Goal: Use online tool/utility: Utilize a website feature to perform a specific function

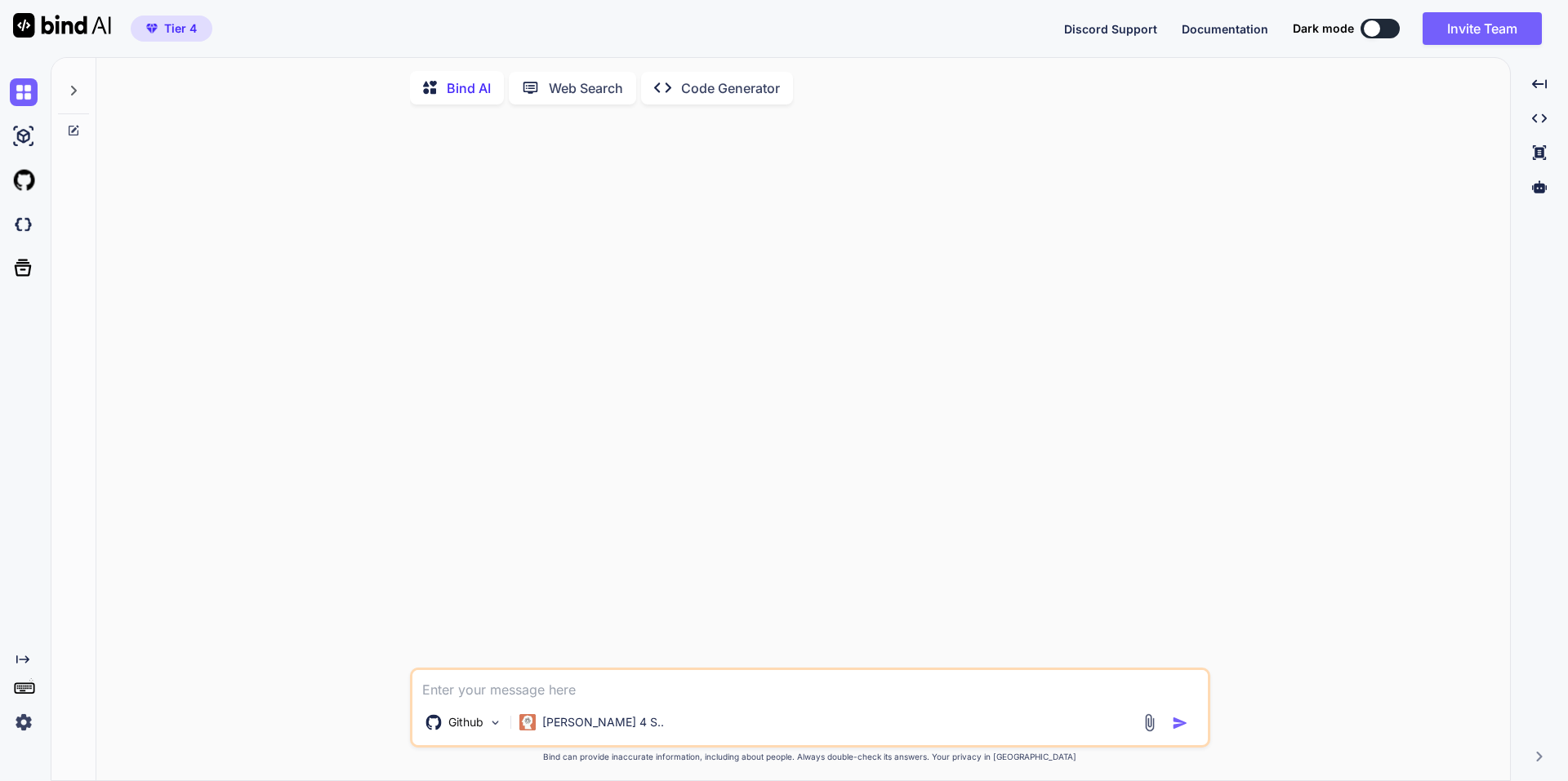
click at [86, 81] on div at bounding box center [73, 86] width 31 height 56
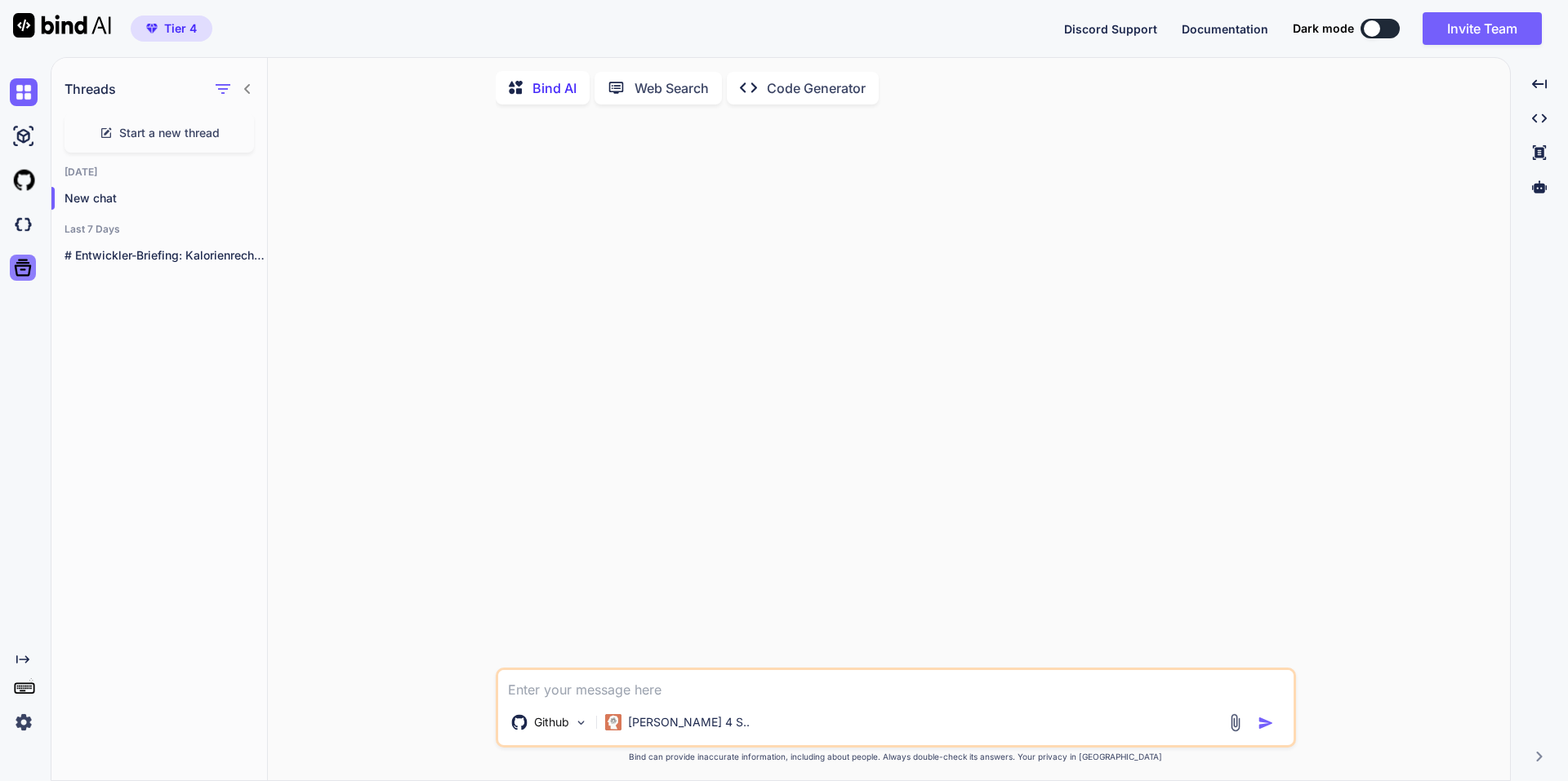
drag, startPoint x: 76, startPoint y: 87, endPoint x: 18, endPoint y: 268, distance: 190.1
drag, startPoint x: 19, startPoint y: 267, endPoint x: 21, endPoint y: 241, distance: 26.1
click at [23, 268] on icon at bounding box center [23, 267] width 23 height 23
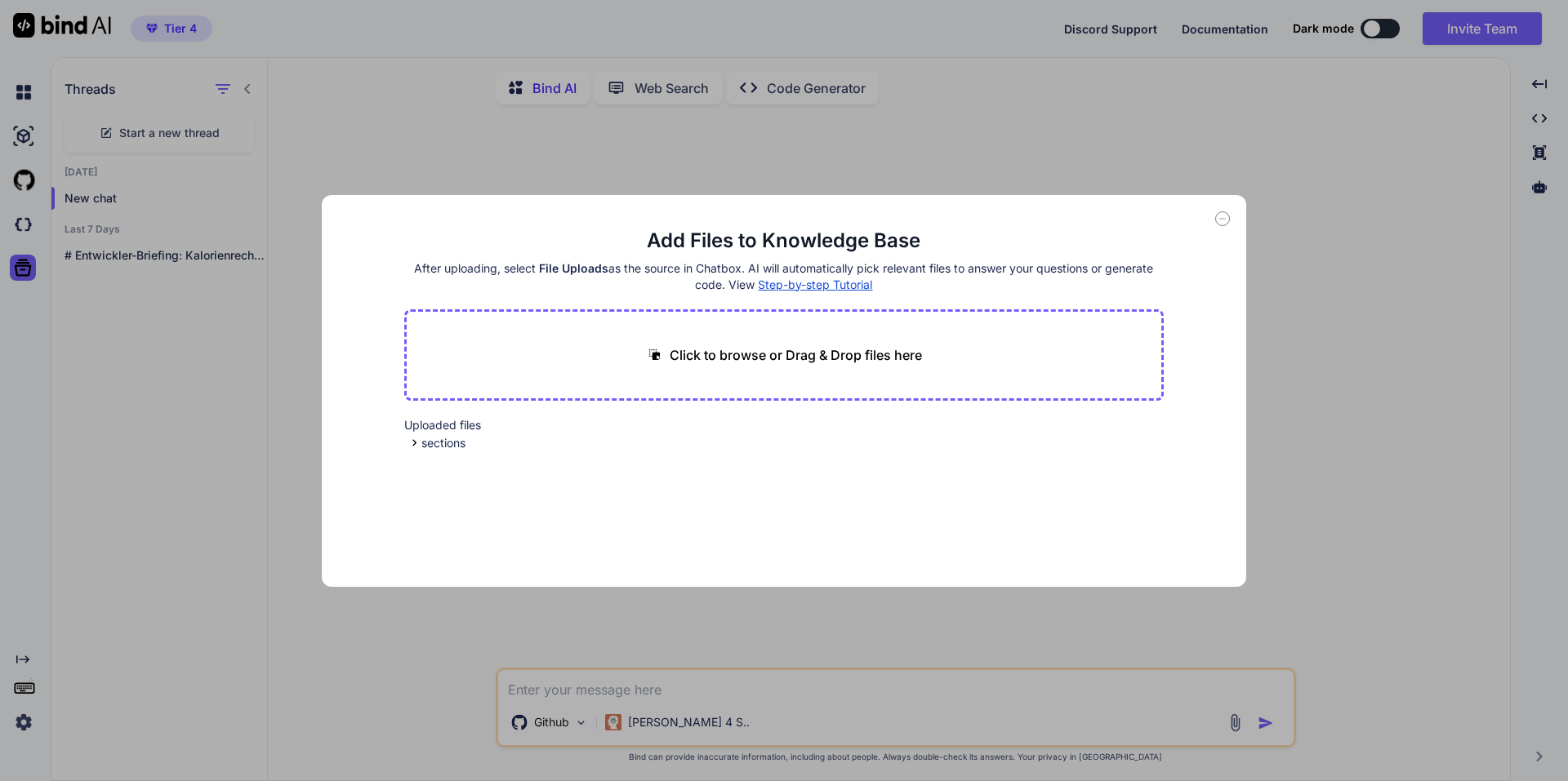
click at [34, 198] on div "Add Files to Knowledge Base After uploading, select File Uploads as the source …" at bounding box center [784, 390] width 1568 height 781
type textarea "x"
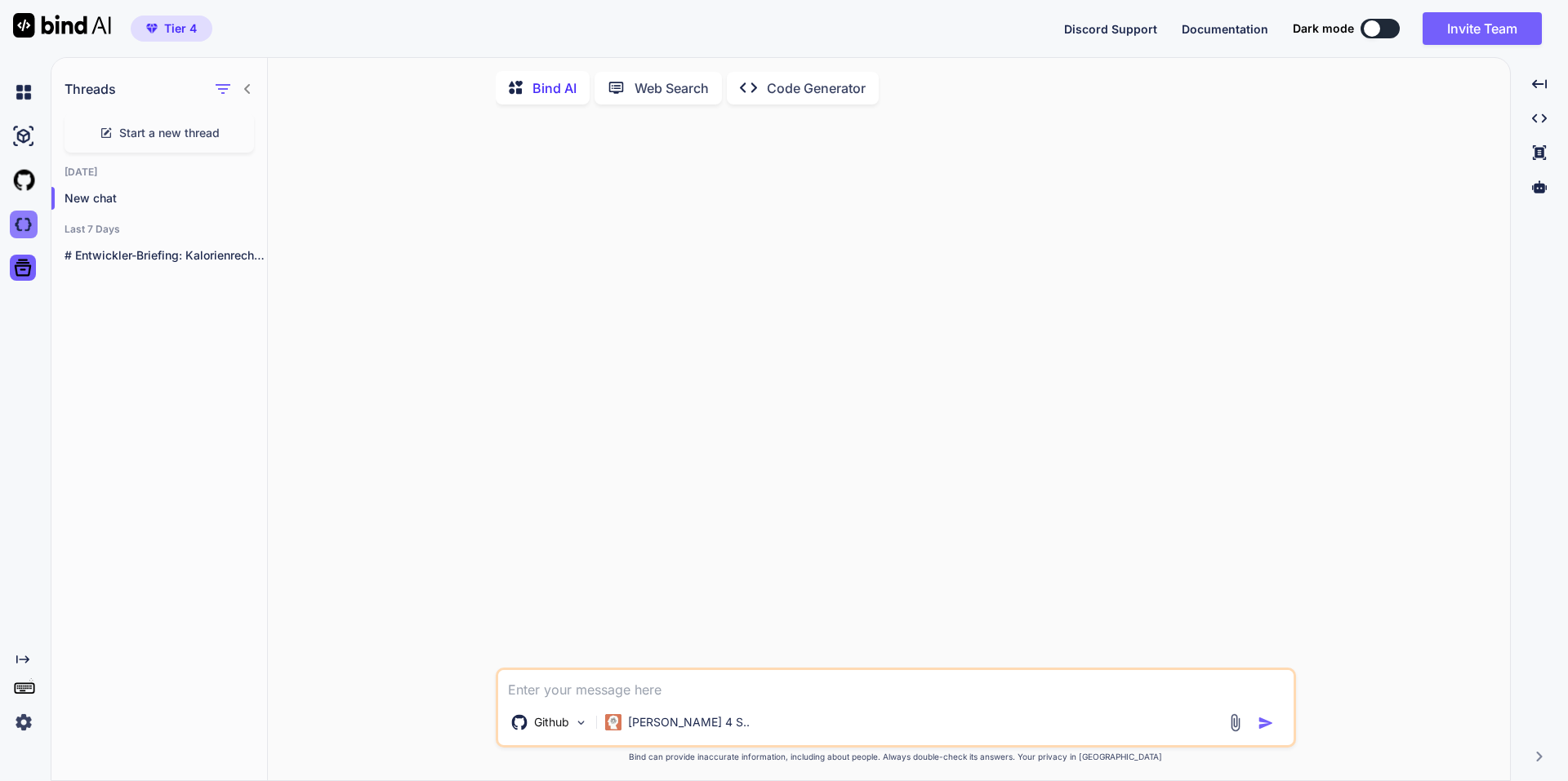
click at [24, 222] on img at bounding box center [24, 224] width 28 height 28
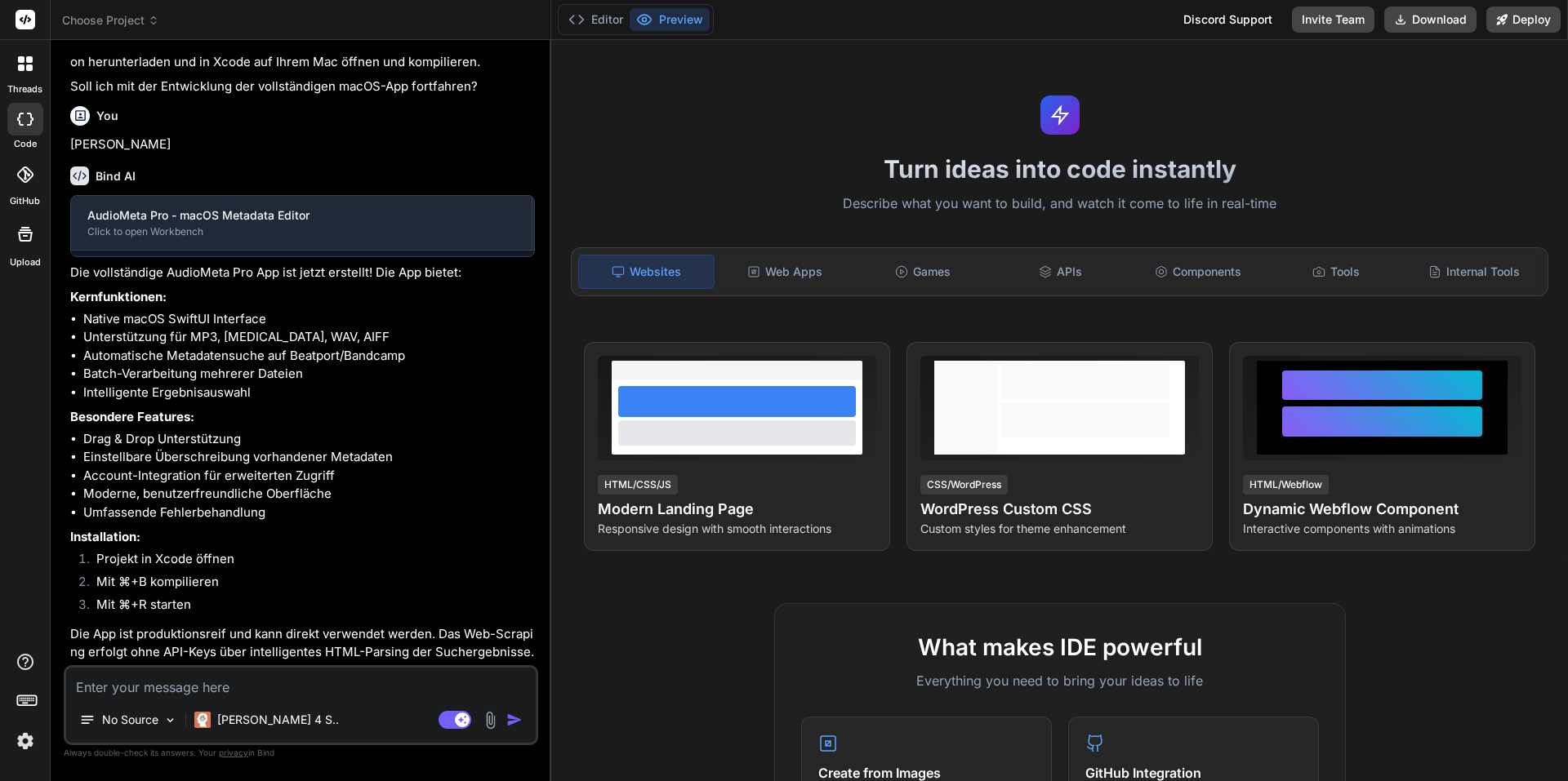
scroll to position [657, 0]
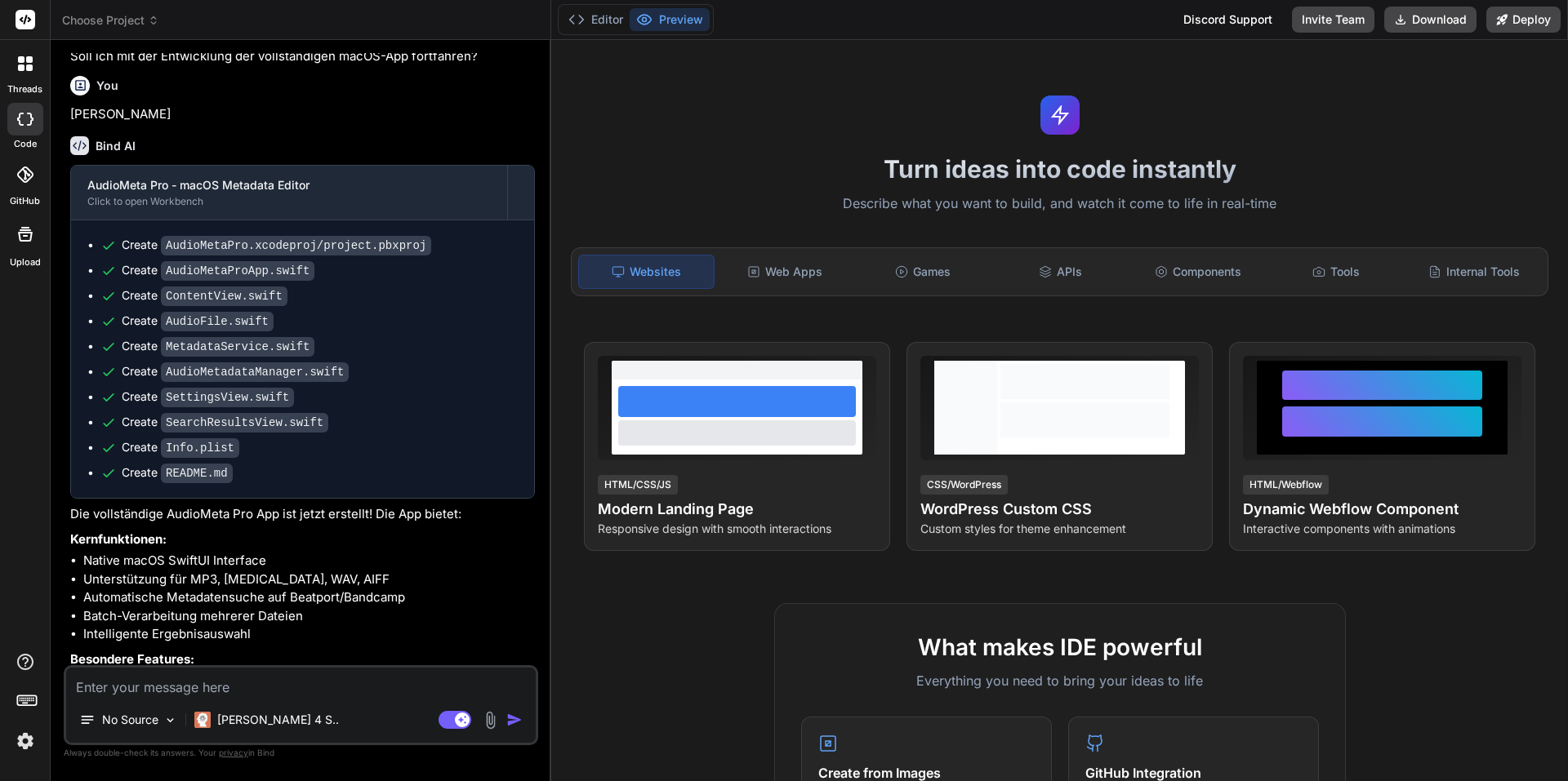
type textarea "x"
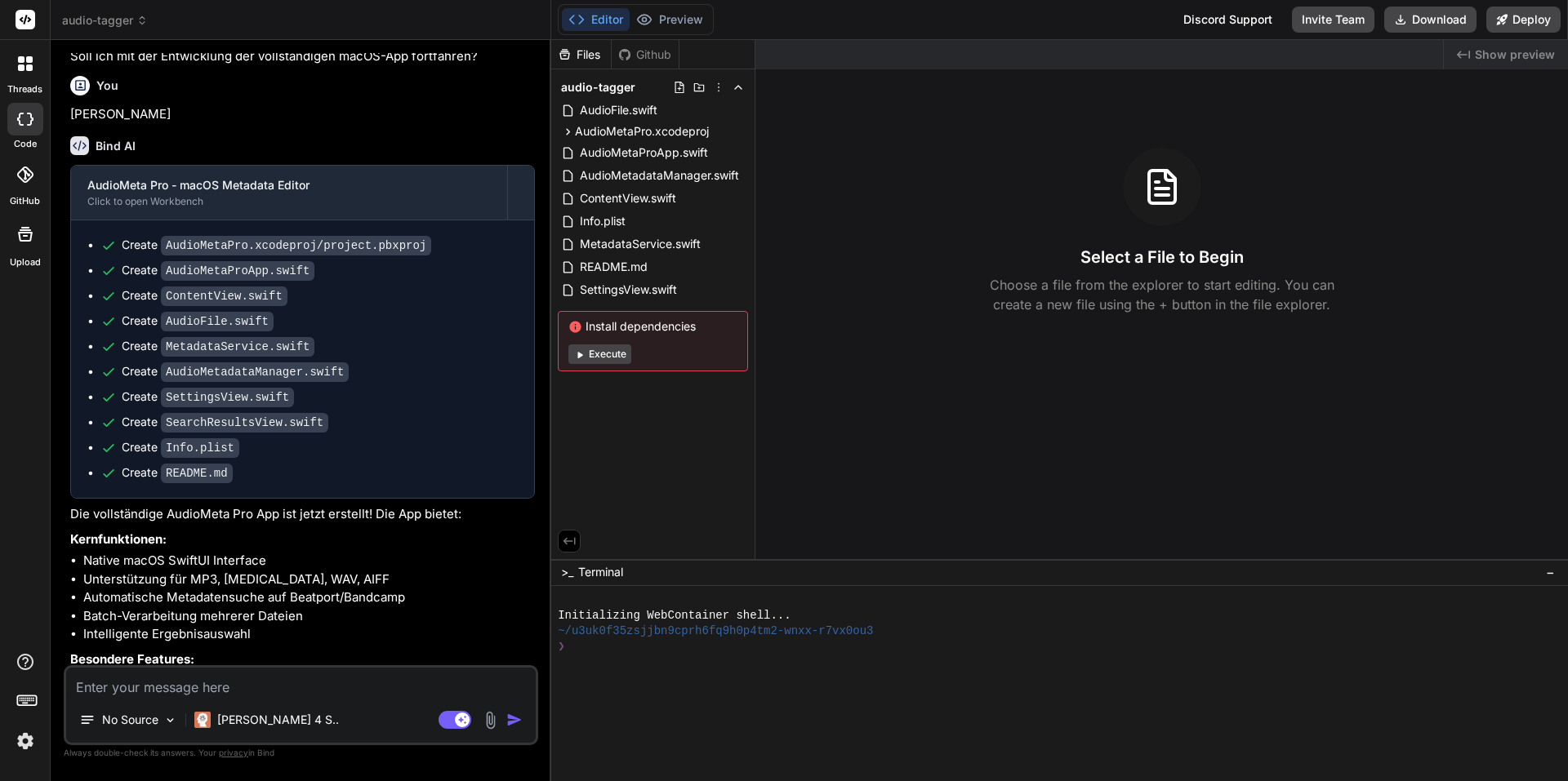
drag, startPoint x: 29, startPoint y: 196, endPoint x: 1407, endPoint y: 151, distance: 1378.7
click at [1407, 151] on div "Created with Pixso. Show preview Select a File to Begin Choose a file from the …" at bounding box center [1161, 299] width 812 height 519
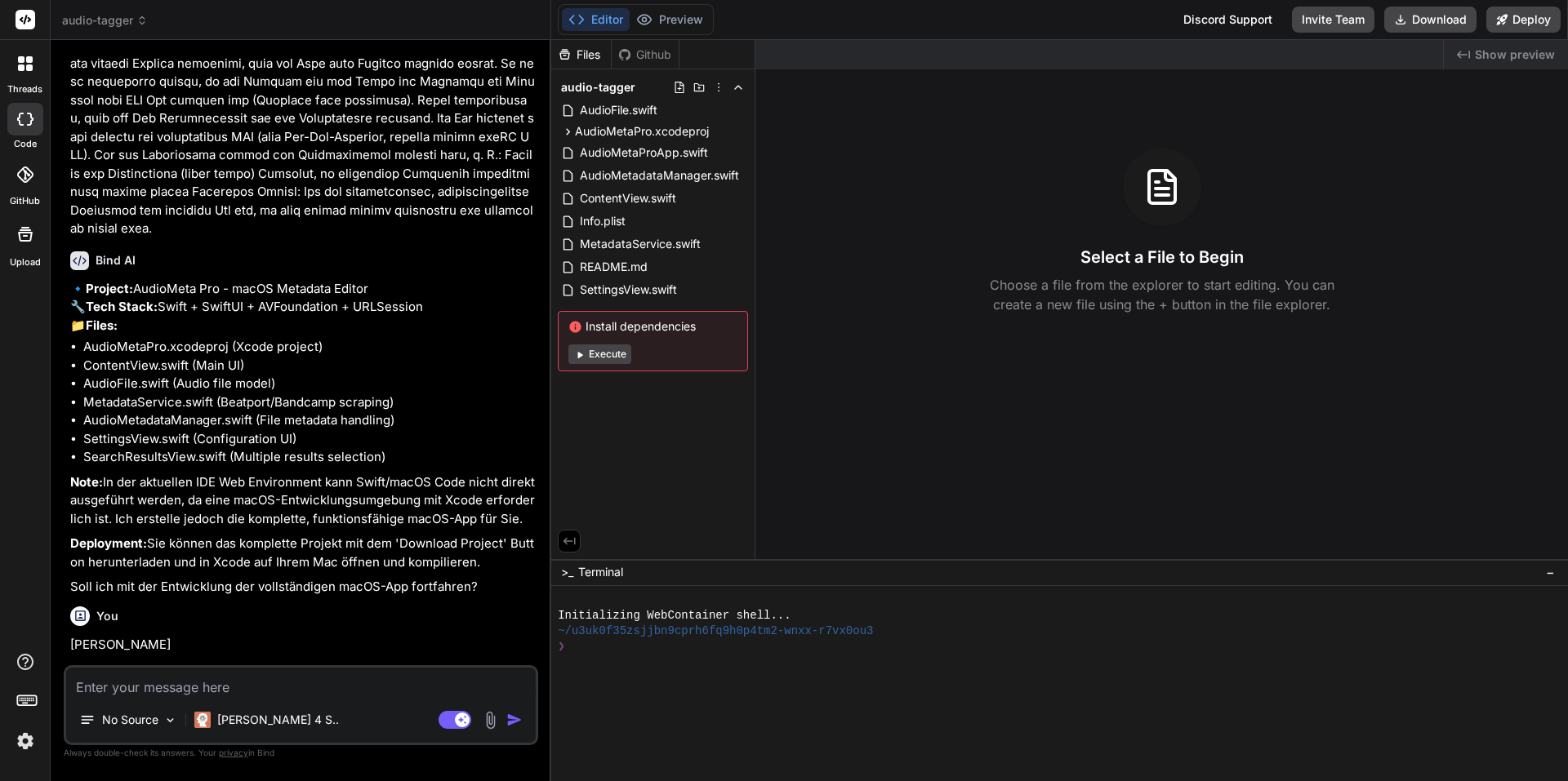
scroll to position [0, 0]
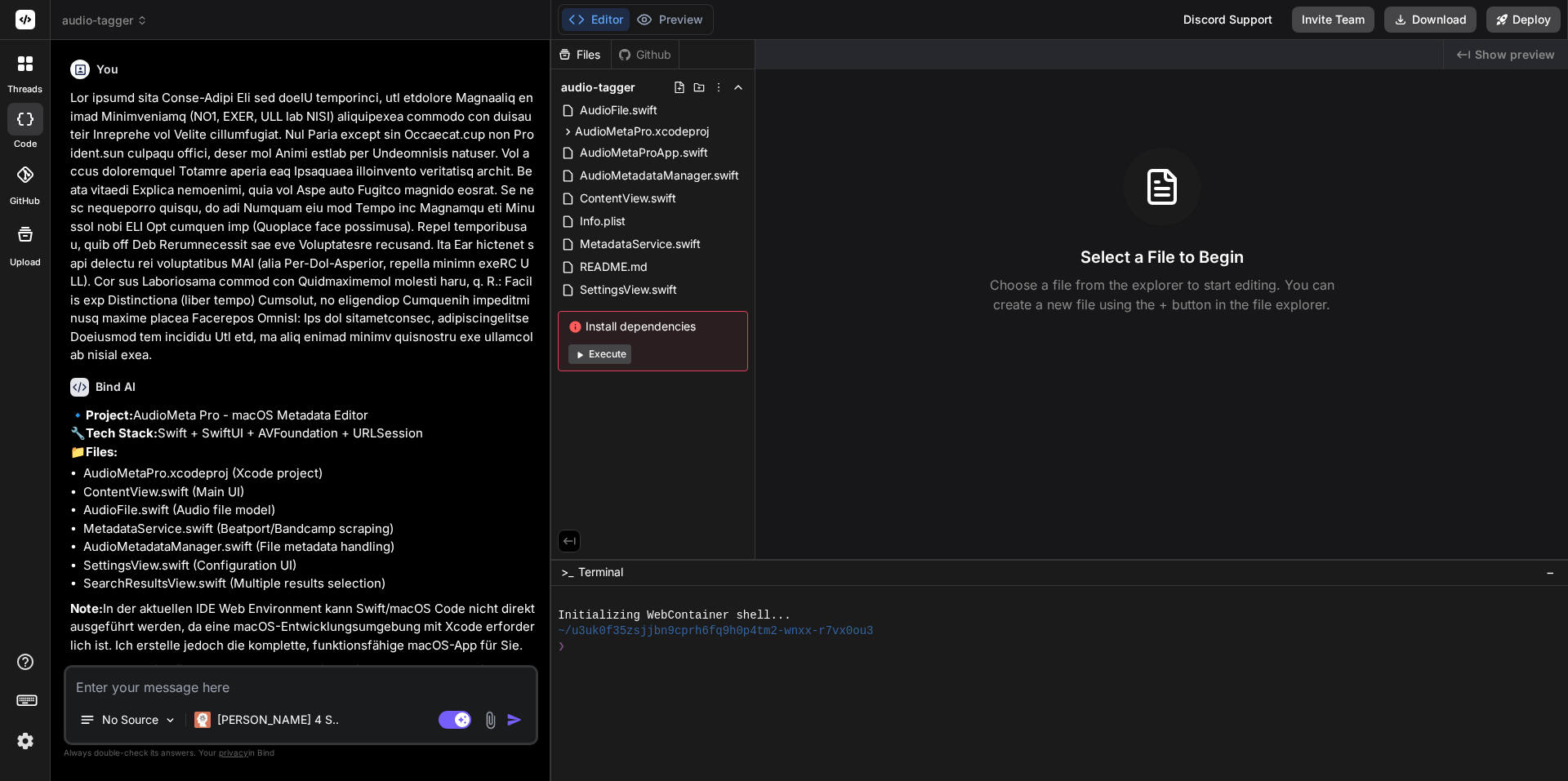
click at [136, 268] on p at bounding box center [302, 227] width 465 height 276
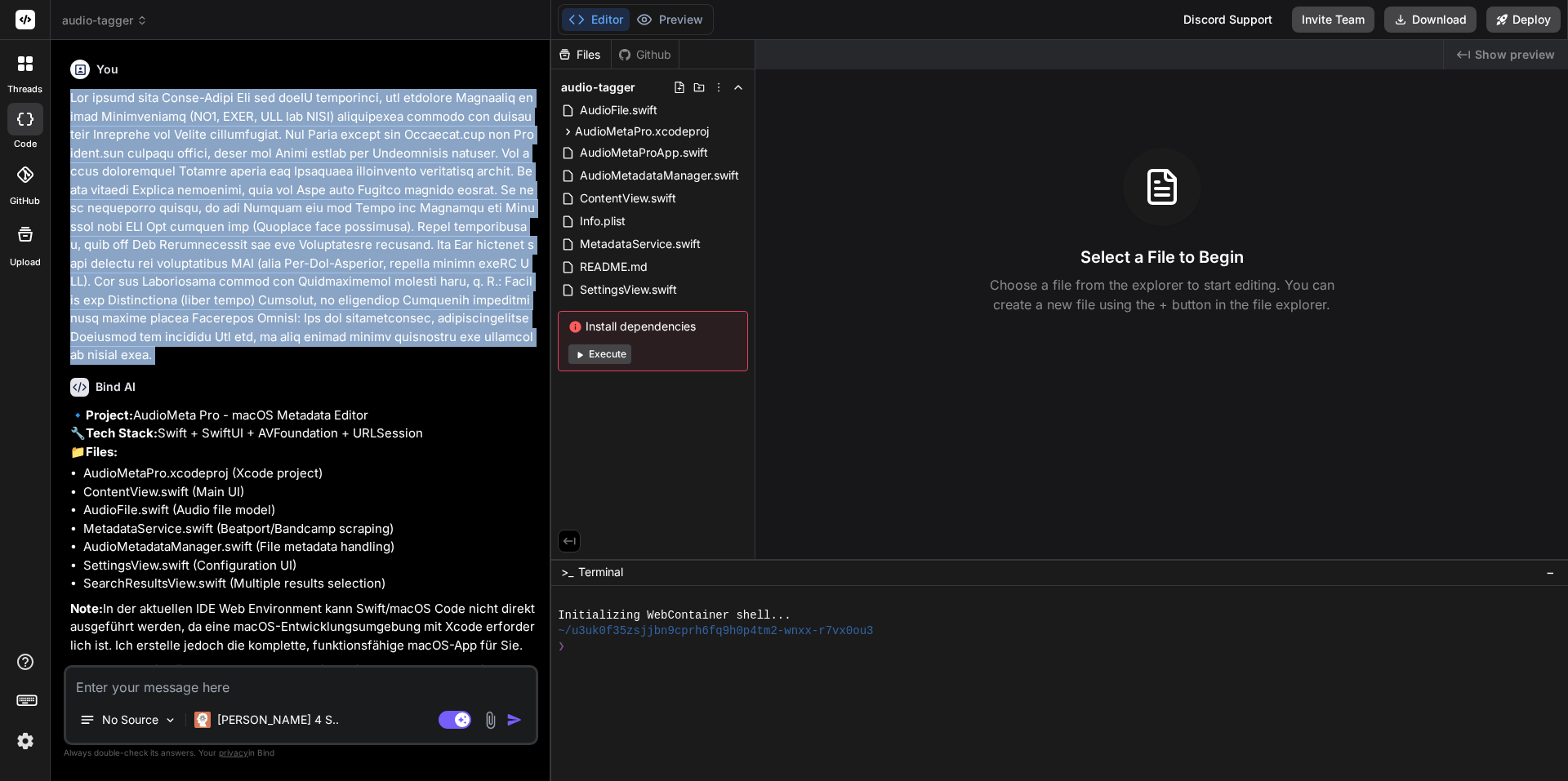
click at [136, 268] on p at bounding box center [302, 227] width 465 height 276
copy div "Ich möchte eine Stand-Alone App für macOS entwickeln, die fehlende Metadaten me…"
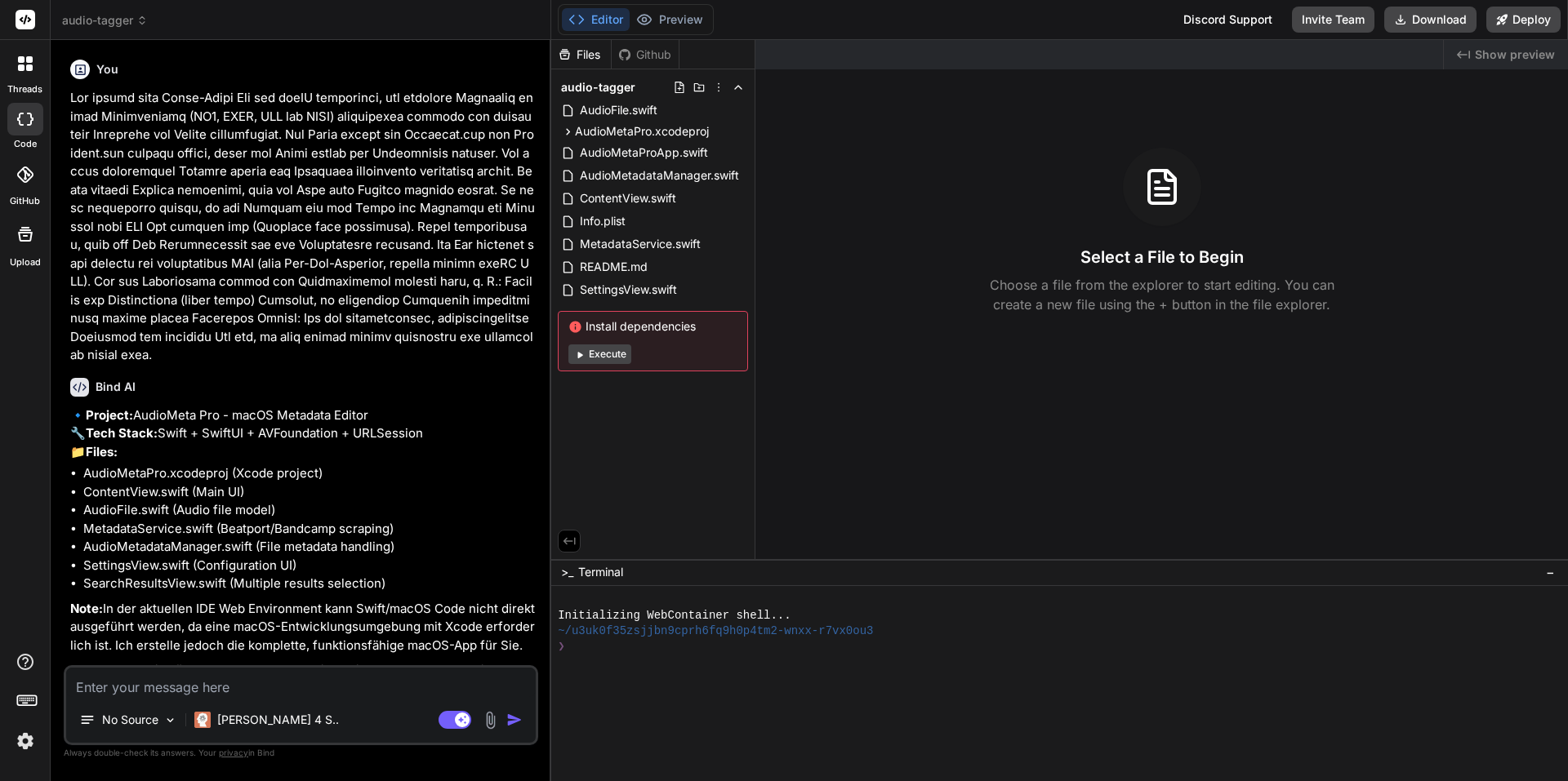
click at [316, 399] on div "Bind AI 🔹 Project: AudioMeta Pro - macOS Metadata Editor 🔧 Tech Stack: Swift + …" at bounding box center [302, 545] width 465 height 359
click at [257, 42] on div "Bind AI Web Search Created with Pixso. Code Generator You Bind AI 🔹 Project: Au…" at bounding box center [301, 410] width 500 height 740
click at [121, 18] on span "audio-tagger" at bounding box center [104, 21] width 86 height 16
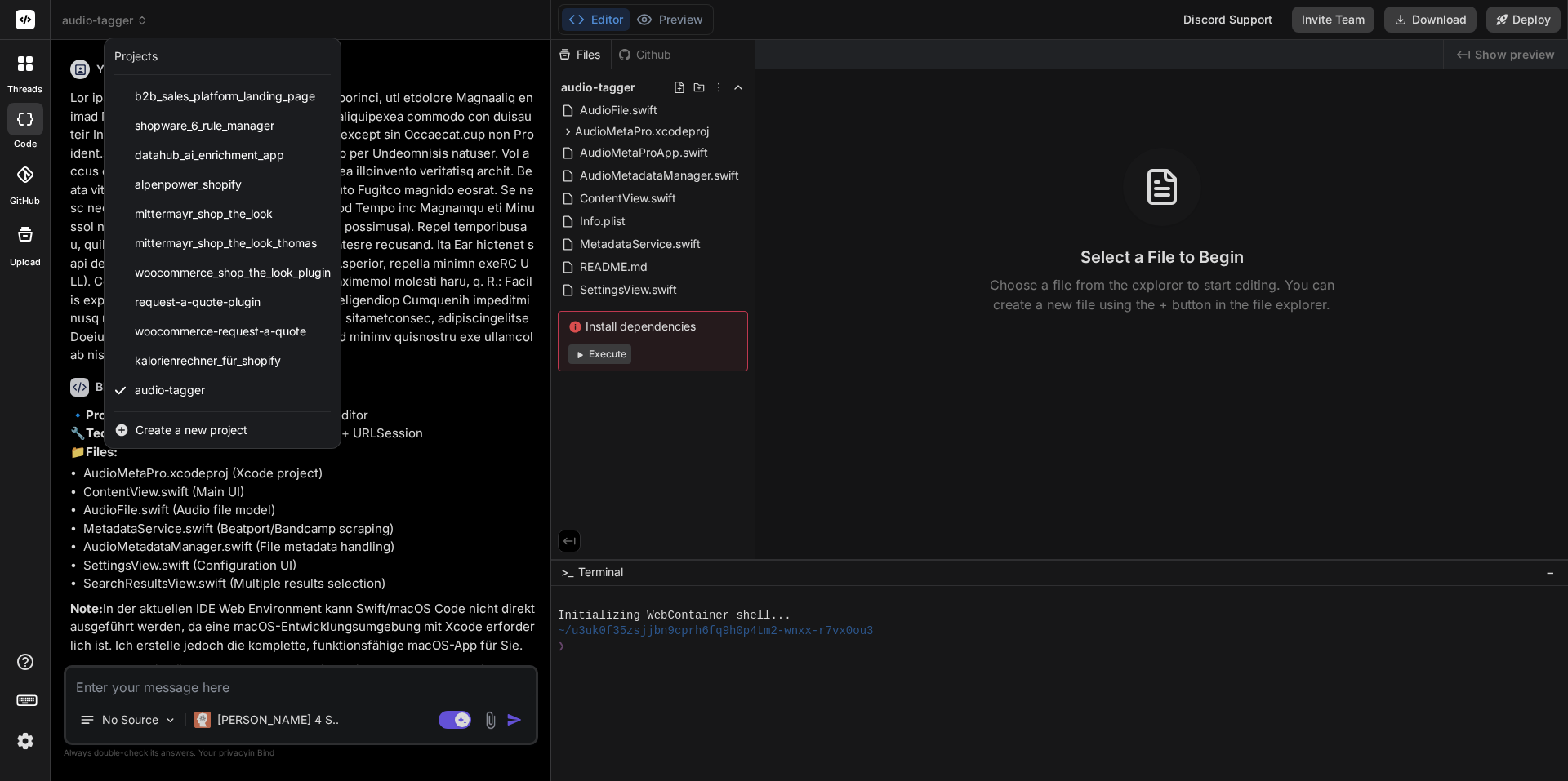
click at [196, 424] on span "Create a new project" at bounding box center [191, 430] width 111 height 16
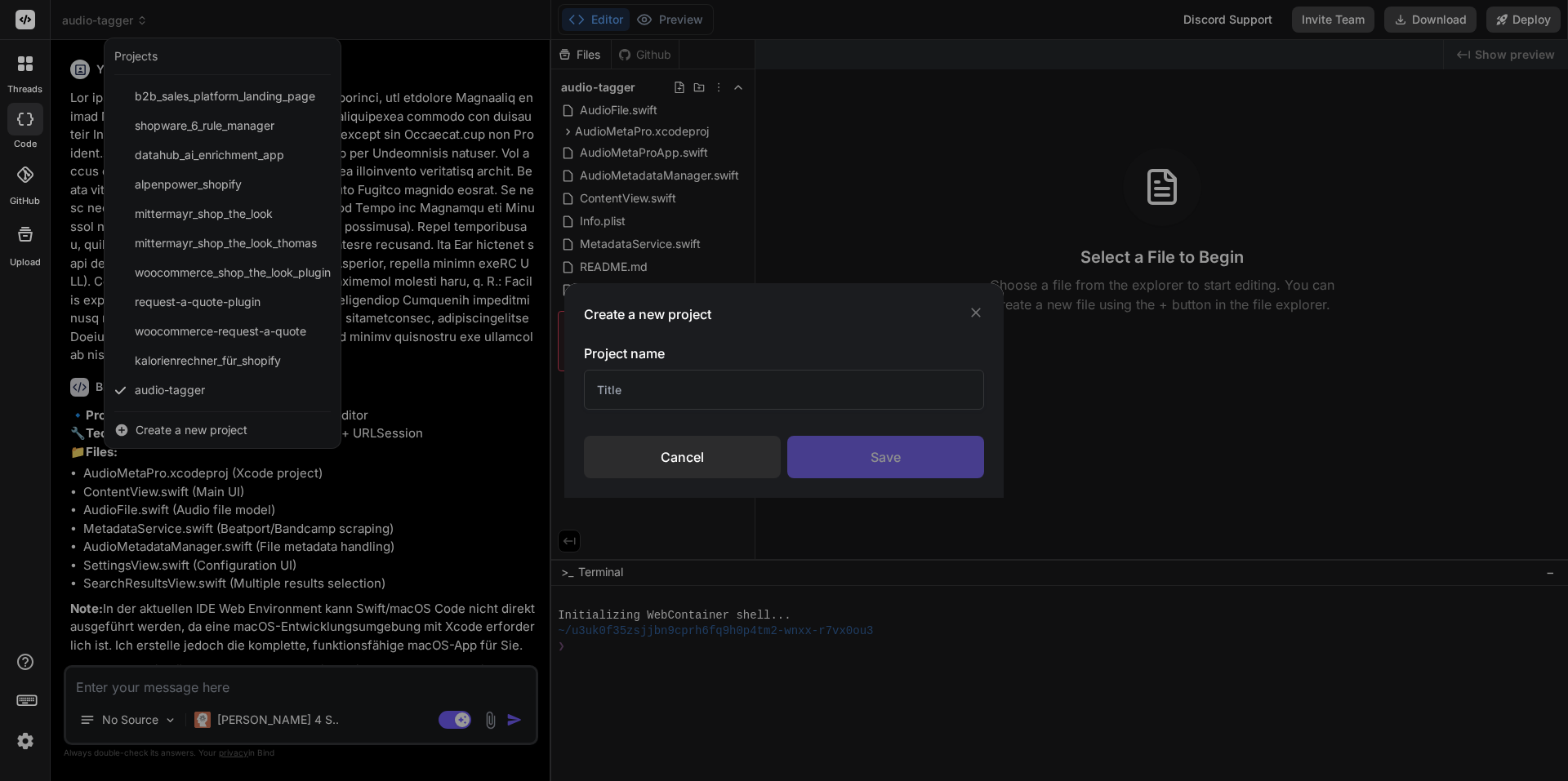
drag, startPoint x: 689, startPoint y: 379, endPoint x: 681, endPoint y: 377, distance: 8.2
click at [681, 377] on input "text" at bounding box center [783, 390] width 400 height 40
type input "test"
click at [870, 452] on div "Save" at bounding box center [886, 457] width 197 height 43
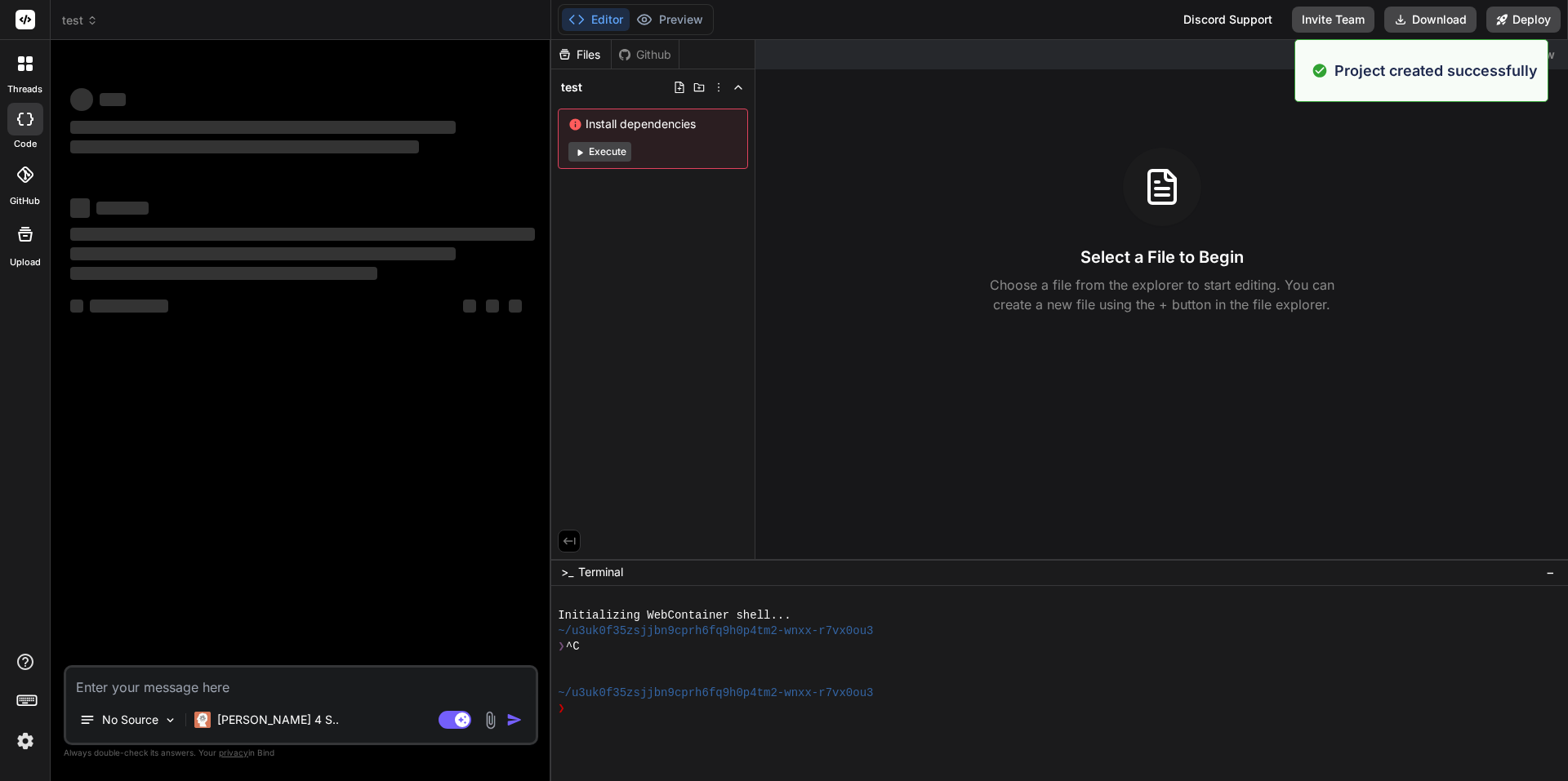
click at [275, 698] on div "No Source Claude 4 S.. Agent Mode. When this toggle is activated, AI automatica…" at bounding box center [300, 705] width 474 height 80
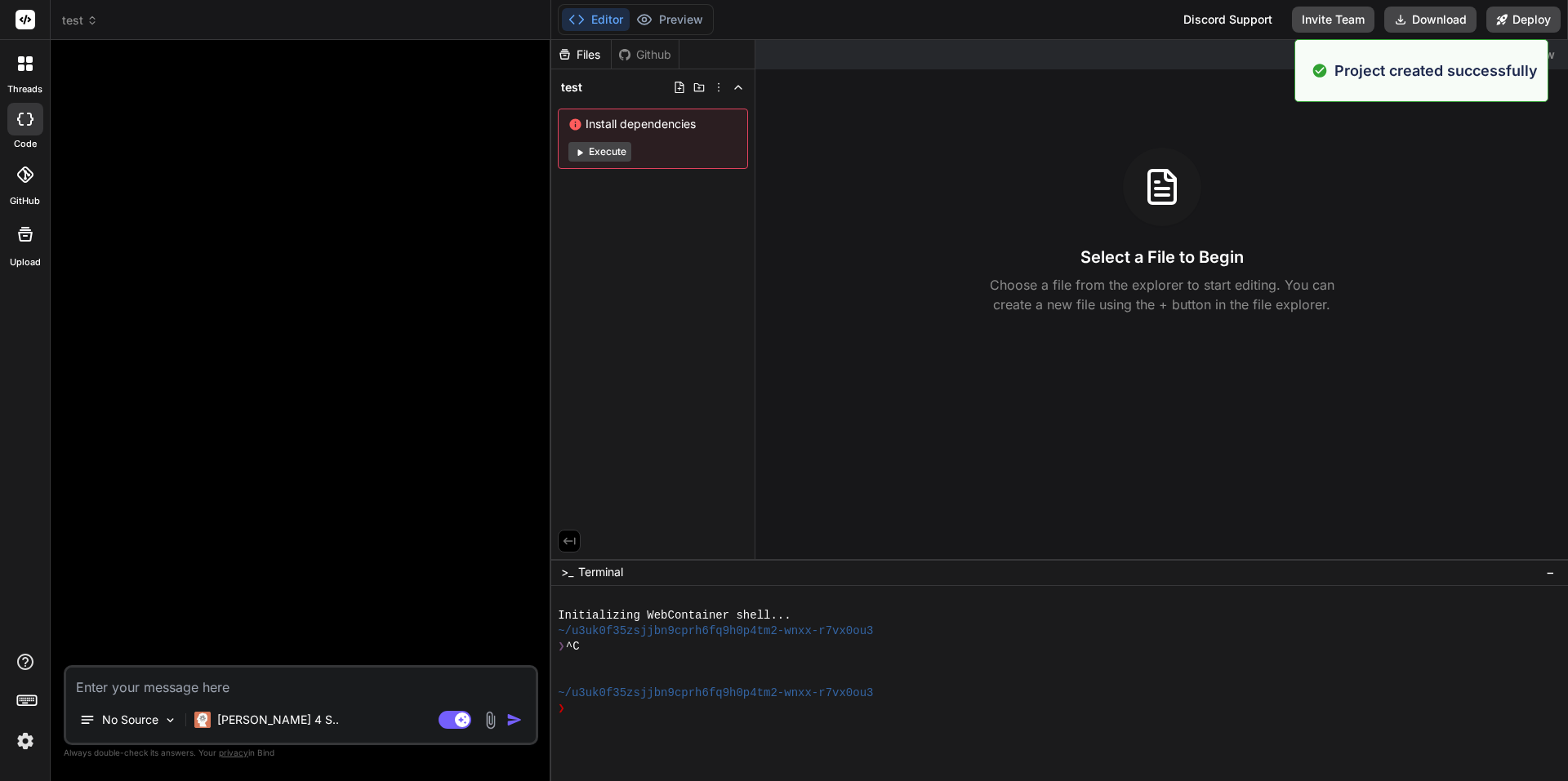
click at [273, 684] on textarea at bounding box center [301, 682] width 469 height 29
paste textarea "Ich möchte eine Web App für macOS entwickeln, die fehlende Metadaten meiner Aud…"
type textarea "x"
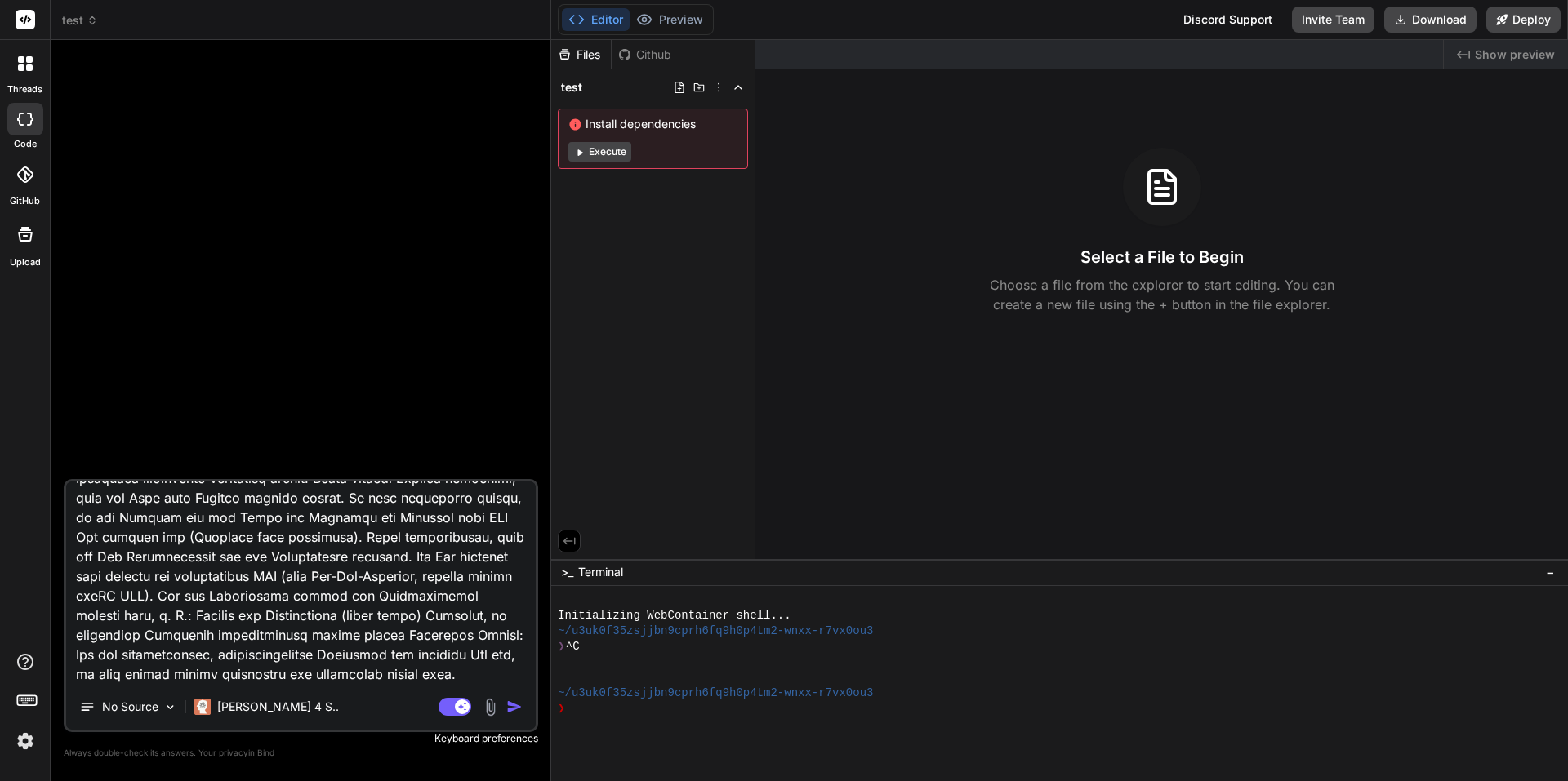
type textarea "Ich möchte eine Web App für macOS entwickeln, die fehlende Metadaten meiner Aud…"
click at [515, 704] on img "button" at bounding box center [515, 707] width 16 height 16
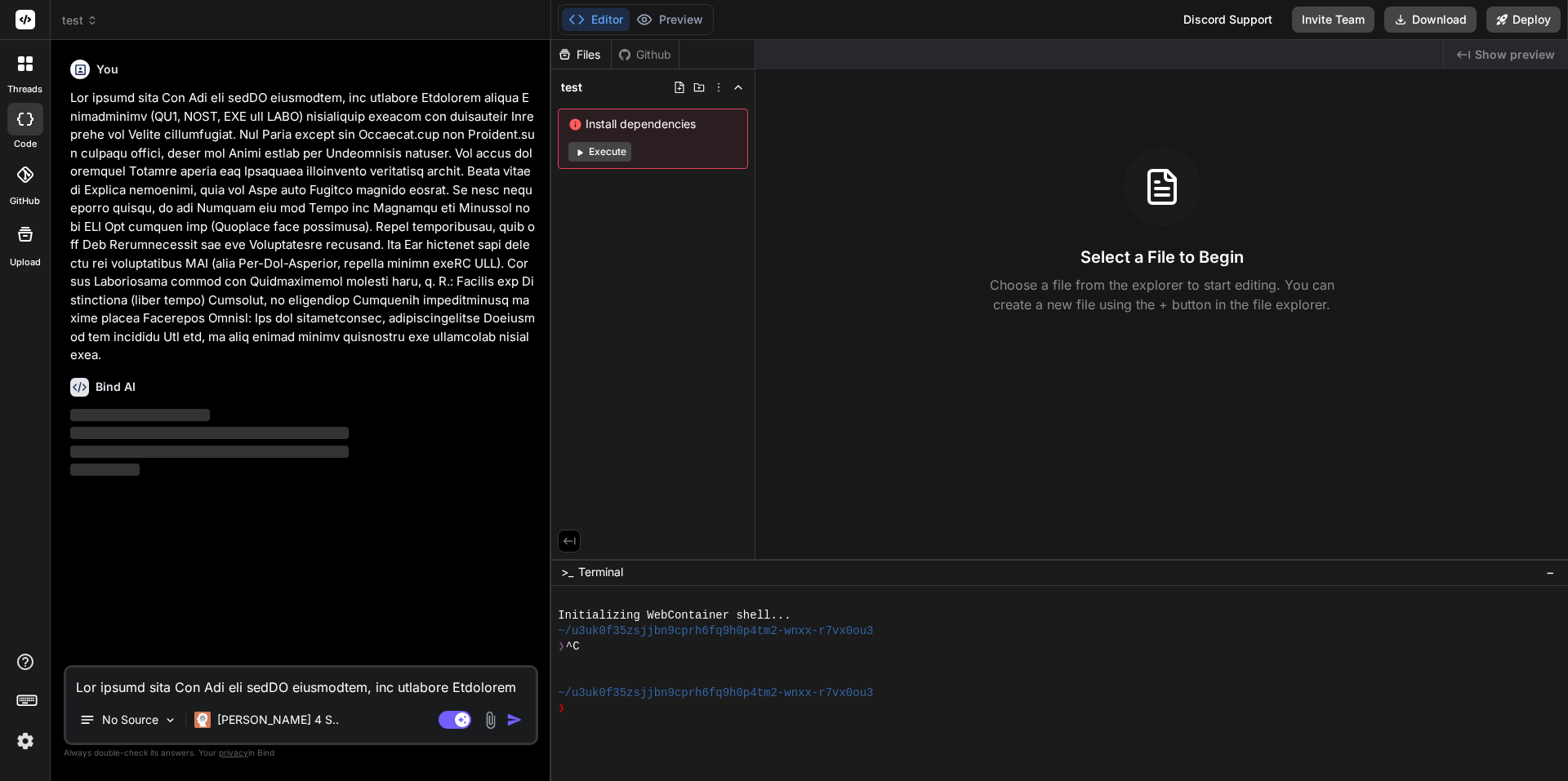
click at [623, 150] on button "Execute" at bounding box center [599, 152] width 63 height 20
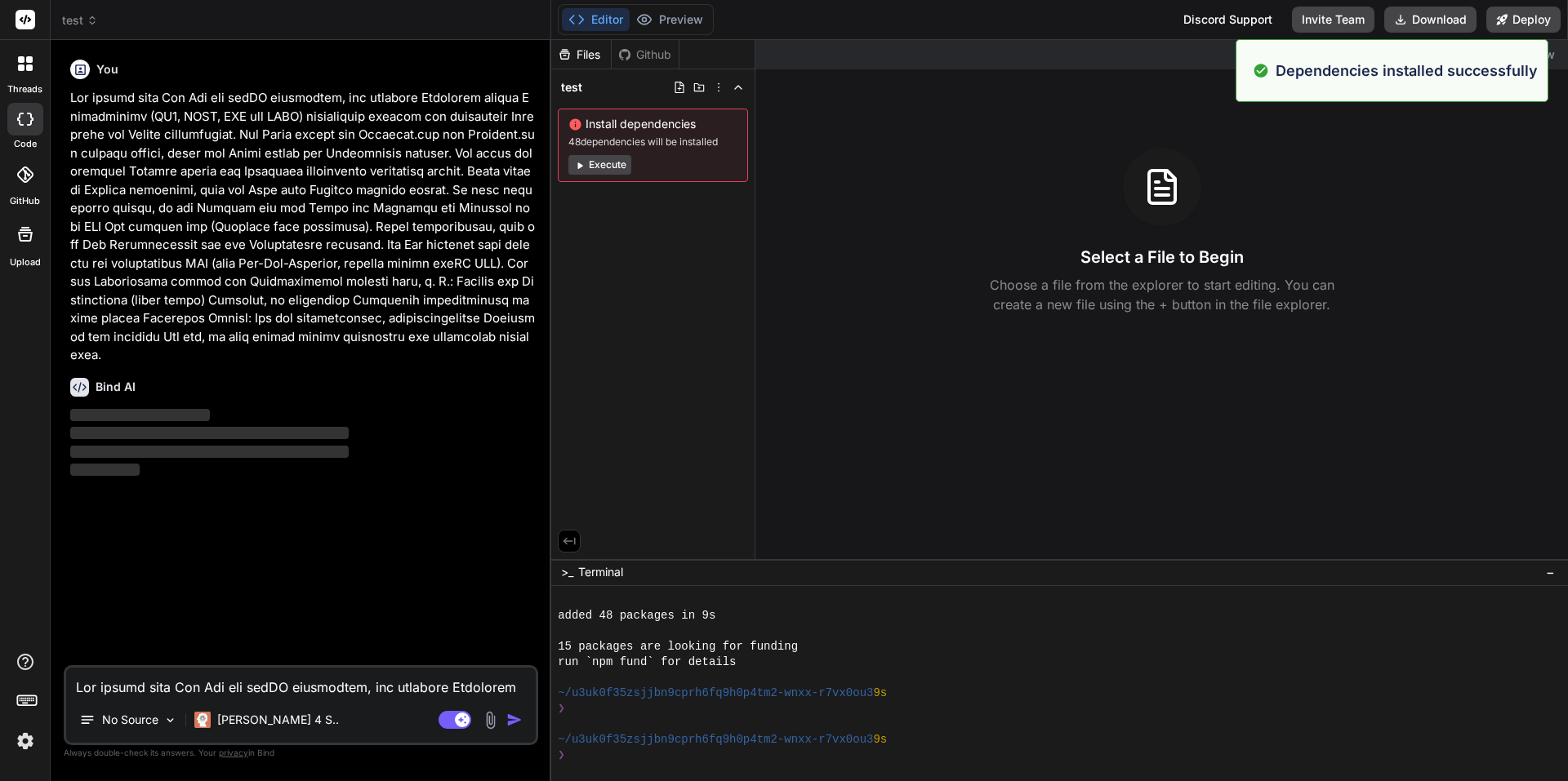
scroll to position [186, 0]
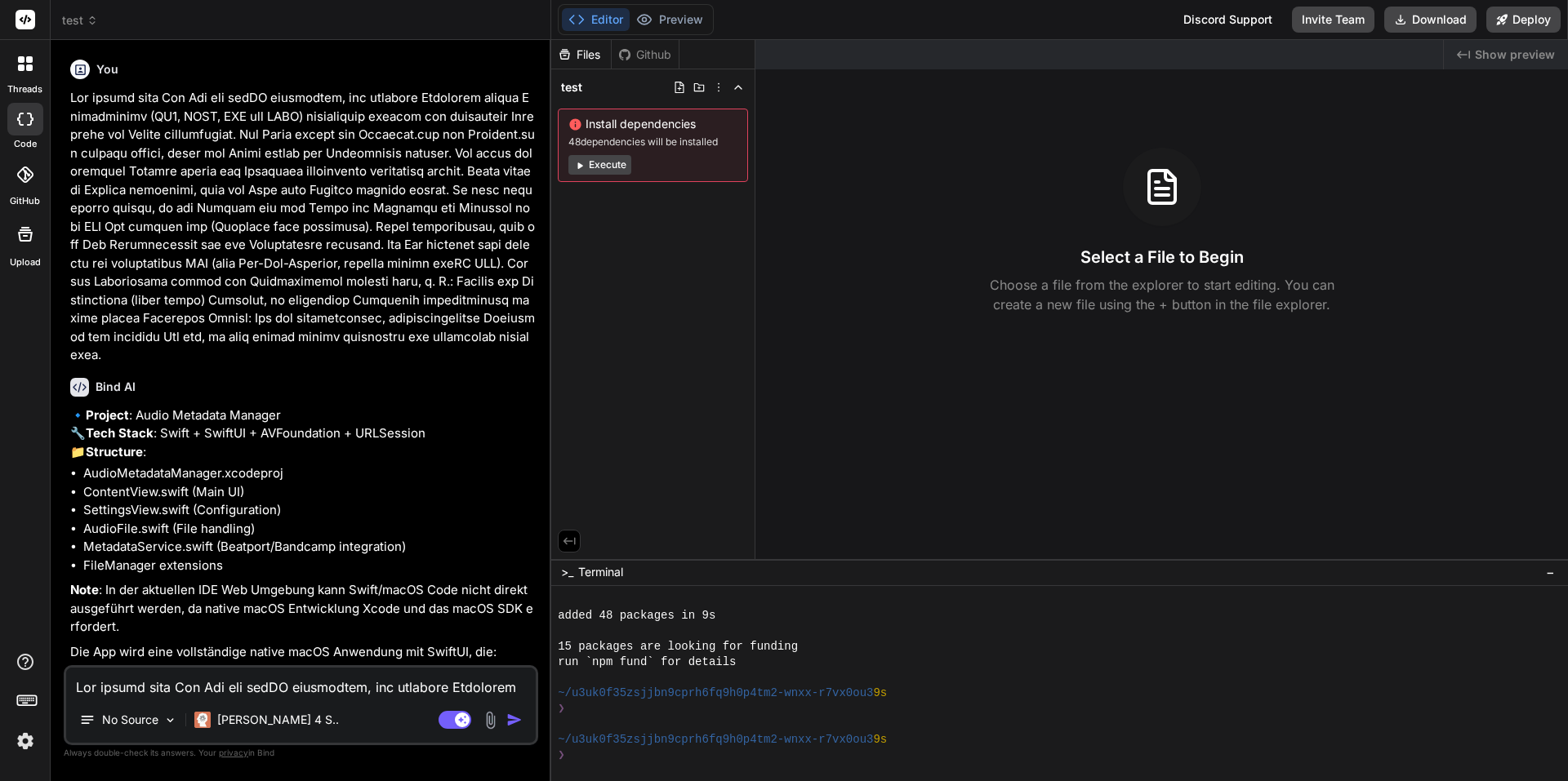
type textarea "x"
